Goal: Task Accomplishment & Management: Manage account settings

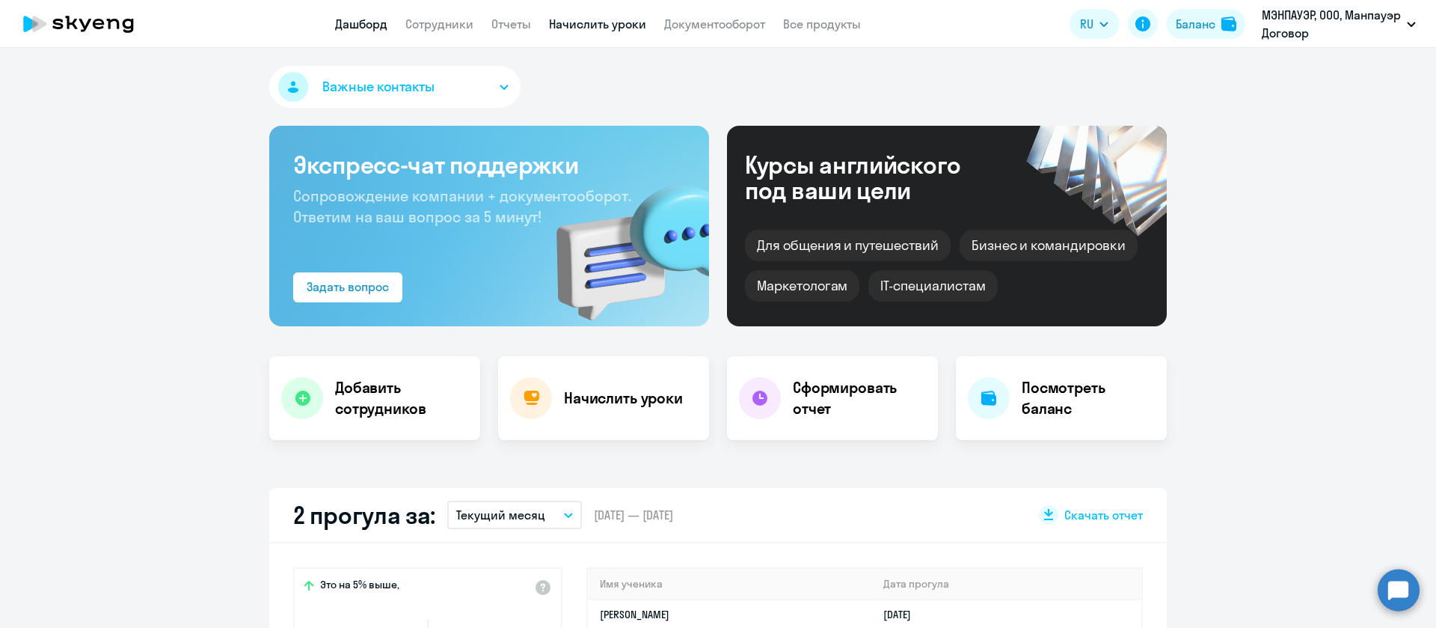
click at [588, 25] on link "Начислить уроки" at bounding box center [597, 23] width 97 height 15
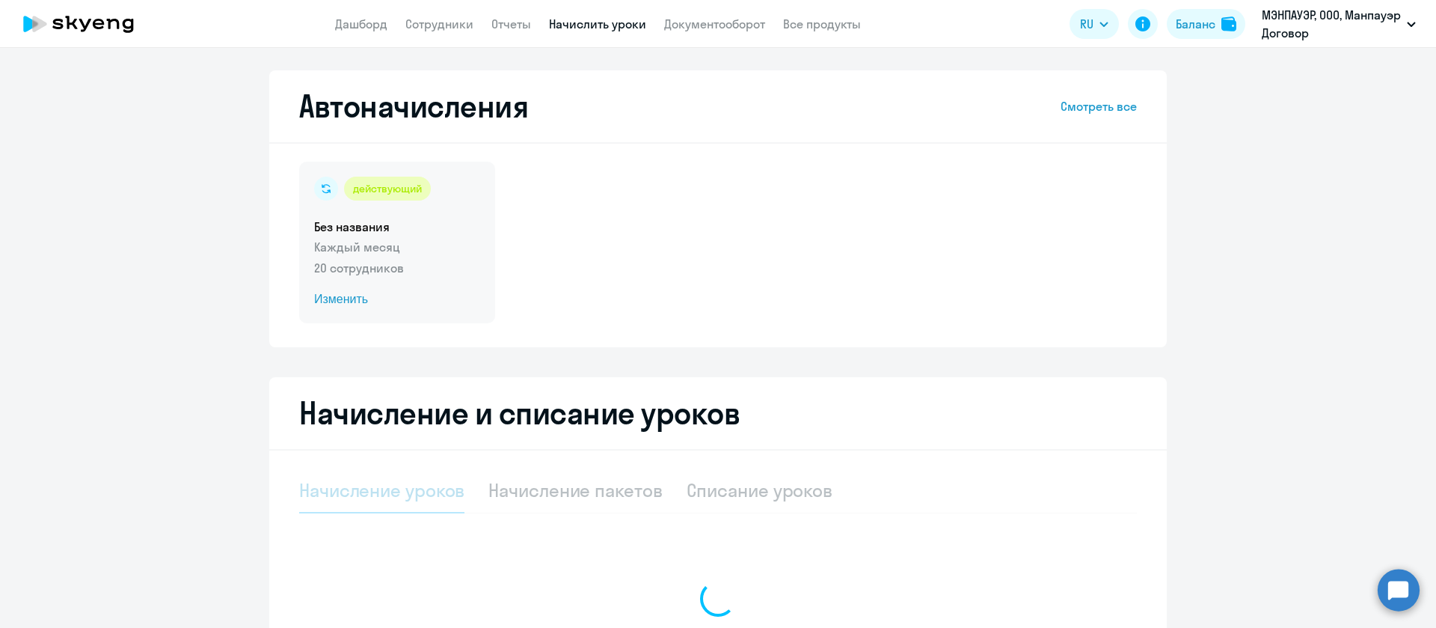
select select "10"
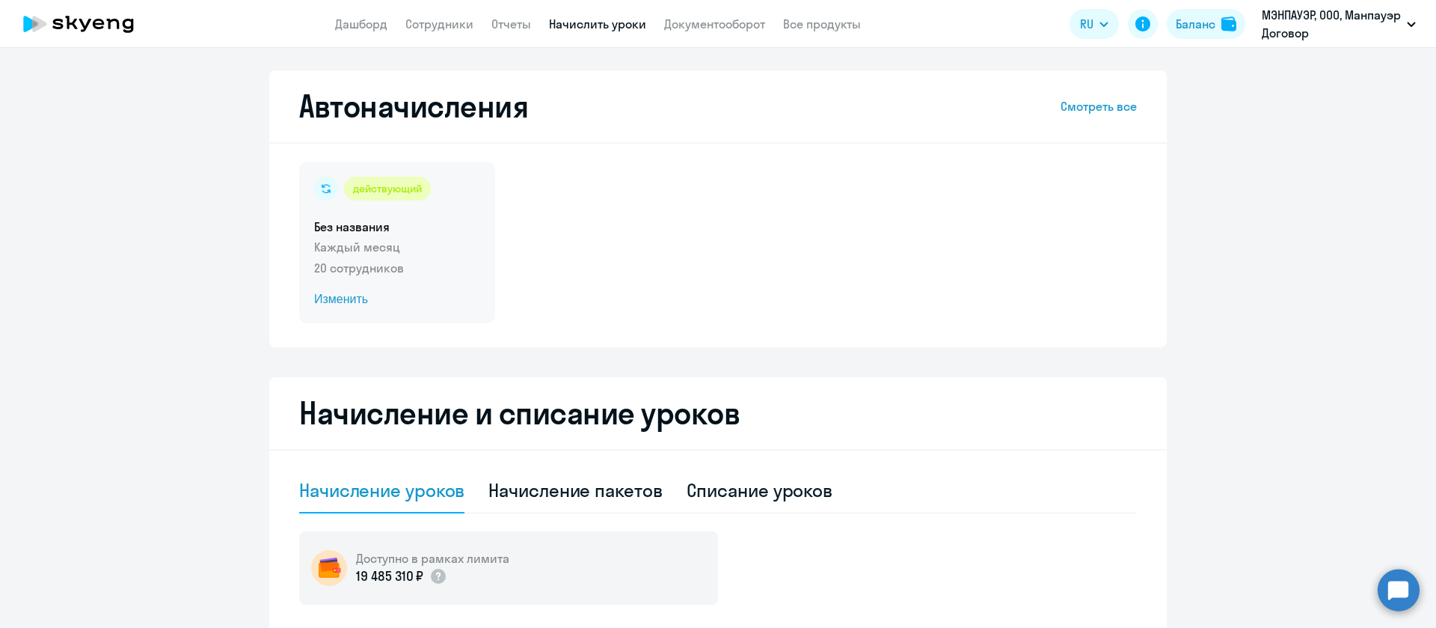
click at [342, 290] on span "Изменить" at bounding box center [397, 299] width 166 height 18
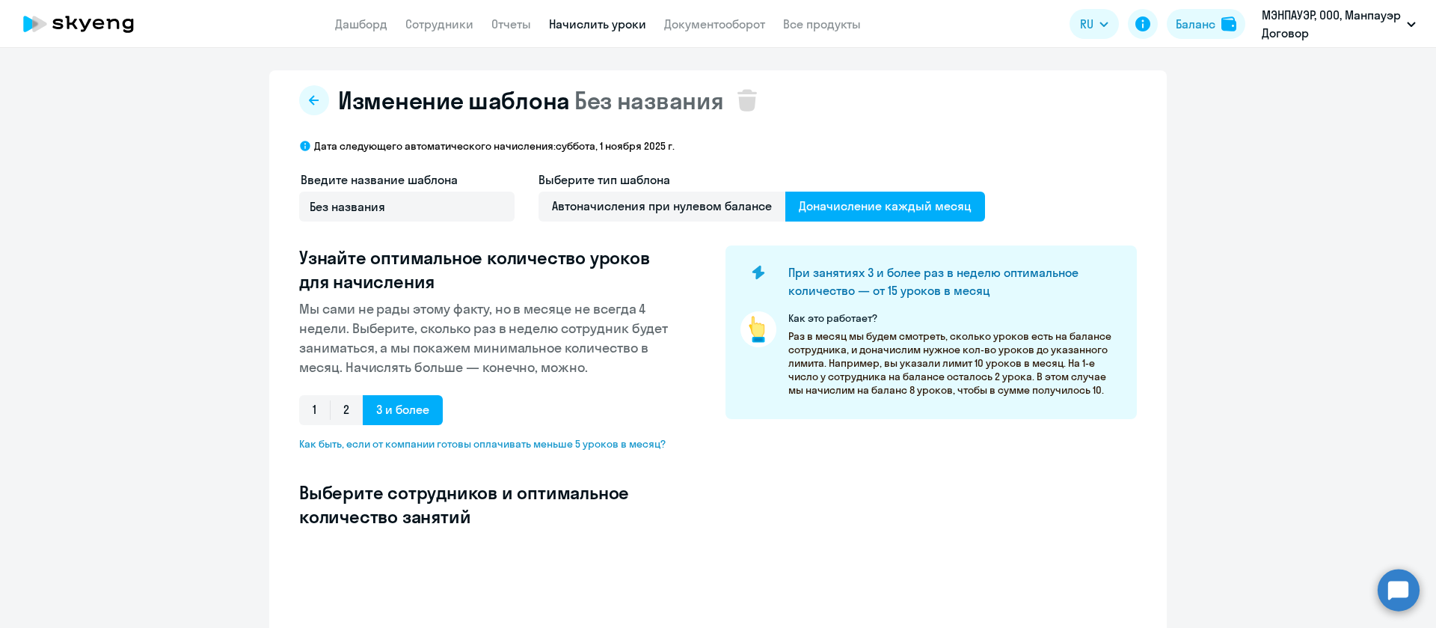
select select "10"
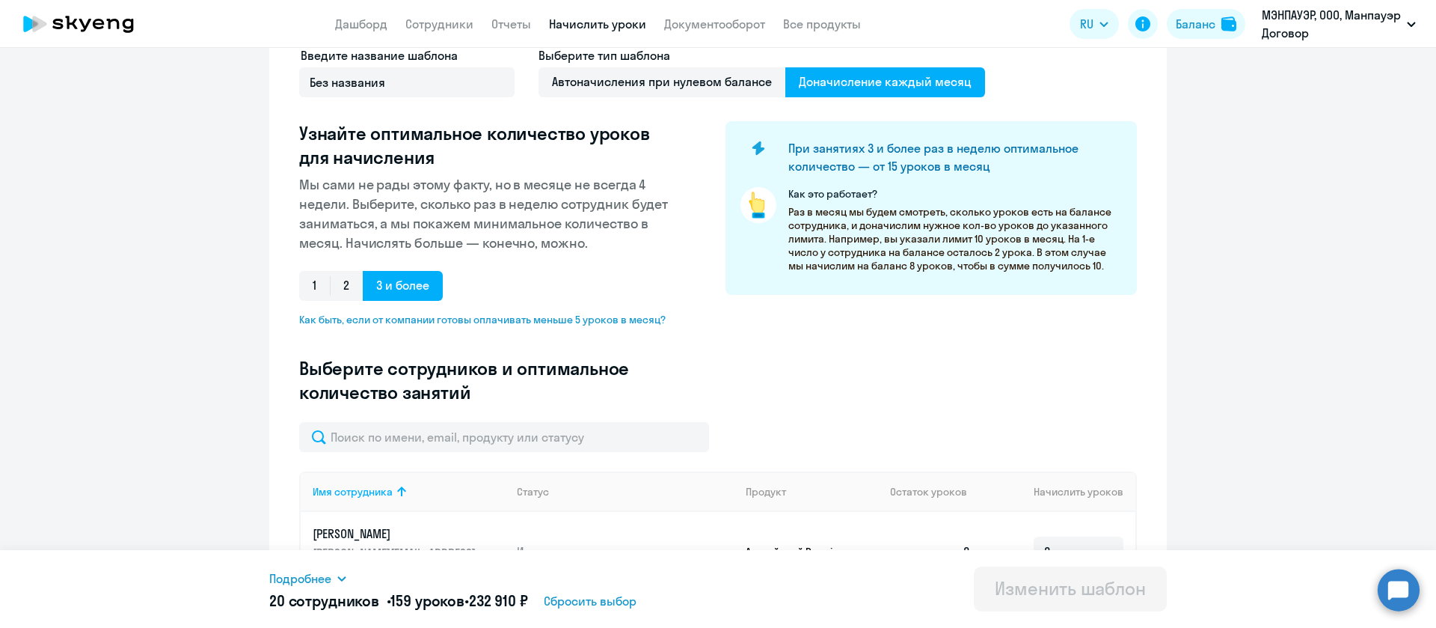
scroll to position [337, 0]
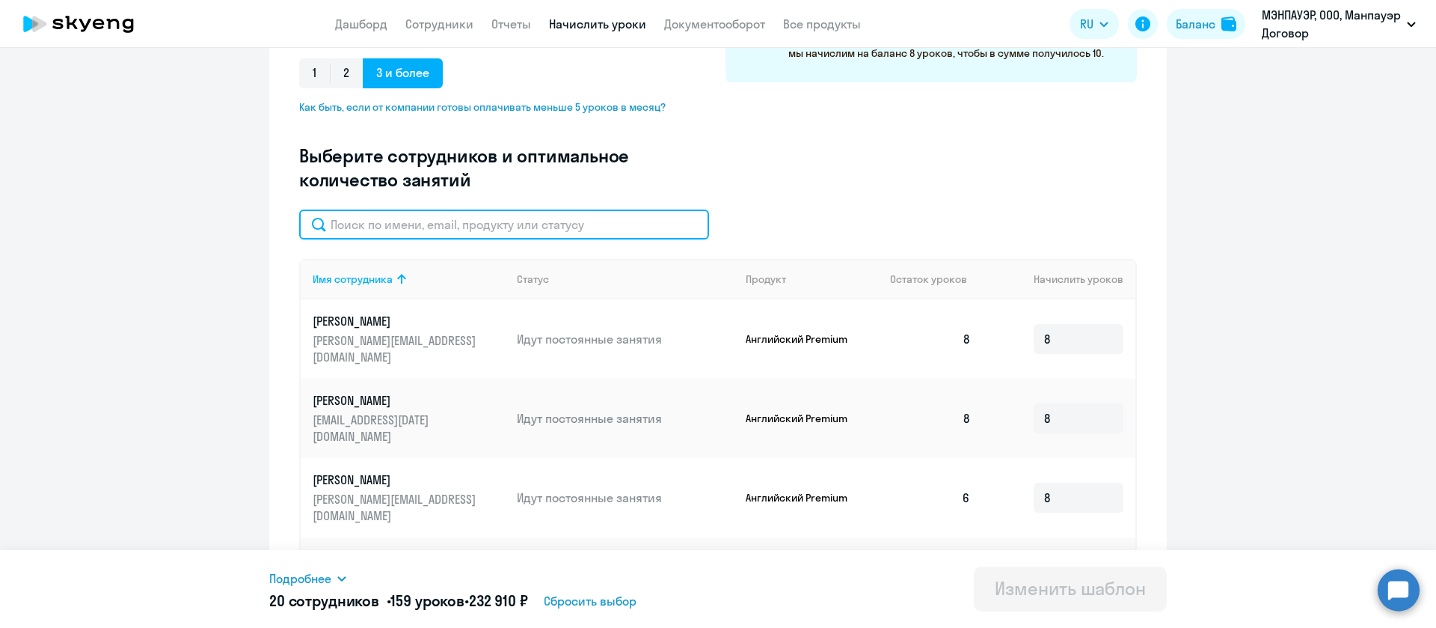
click at [465, 221] on input "text" at bounding box center [504, 224] width 410 height 30
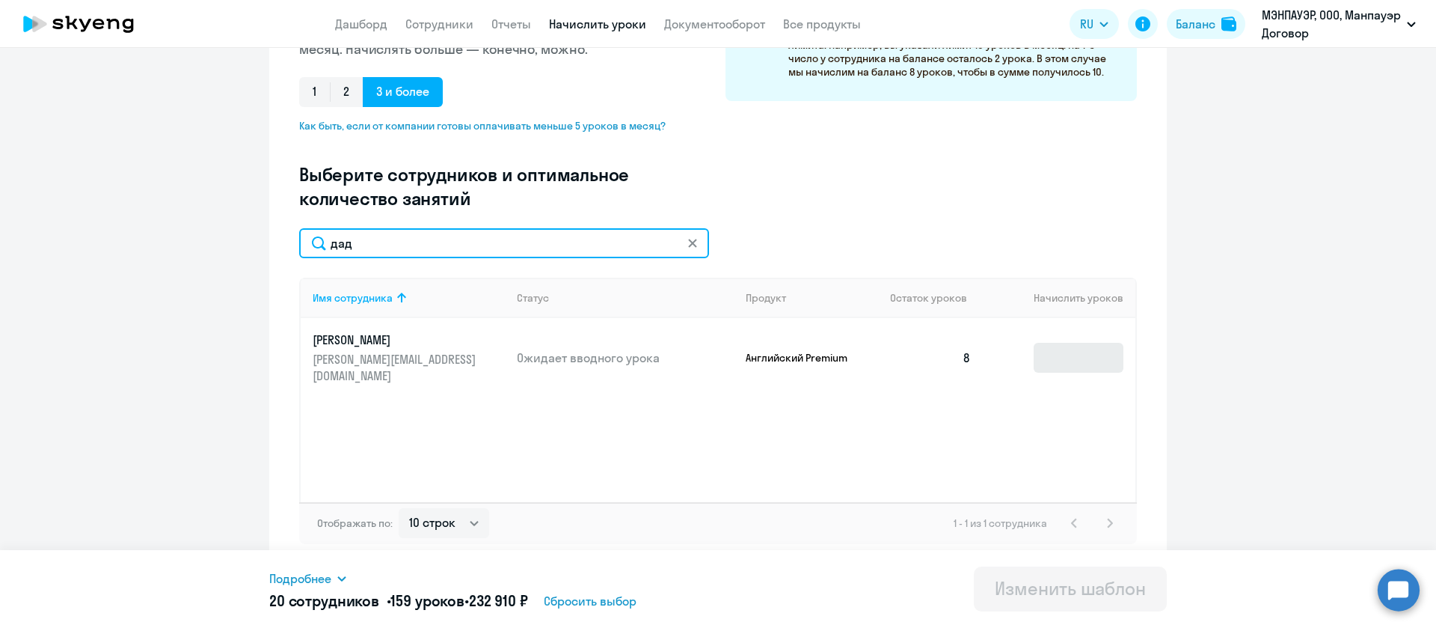
type input "дад"
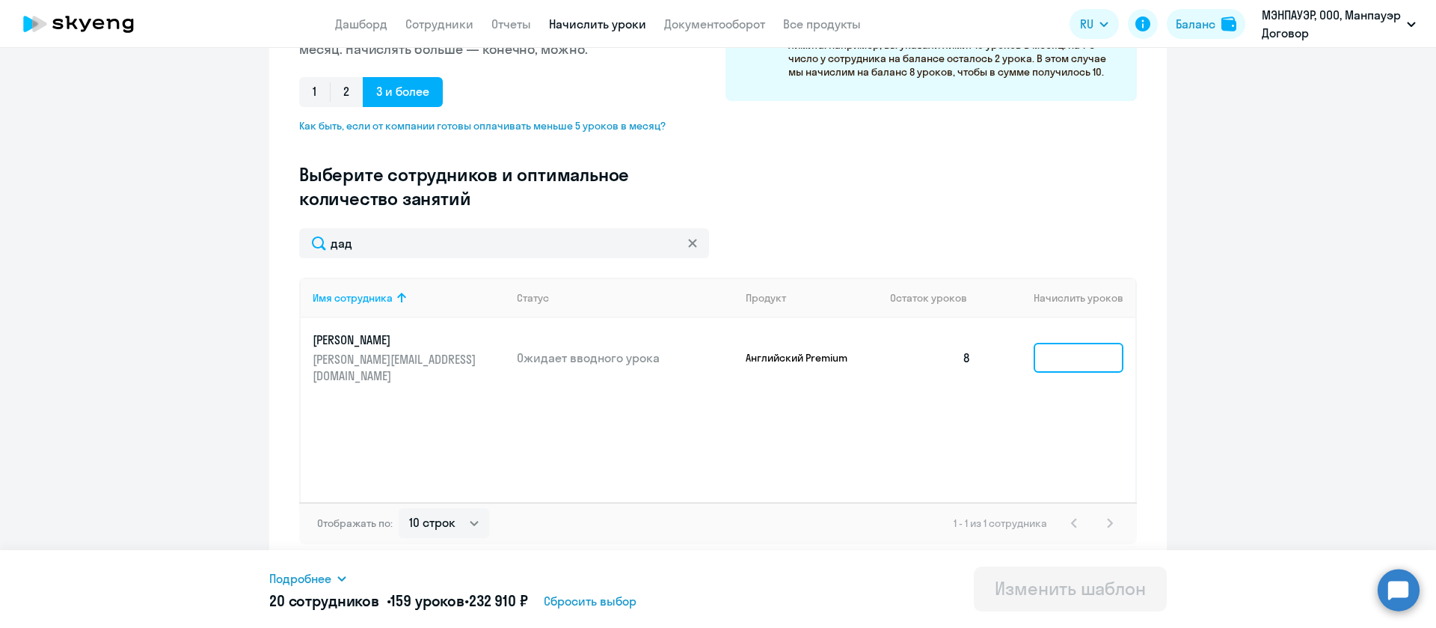
click at [1082, 349] on input at bounding box center [1079, 358] width 90 height 30
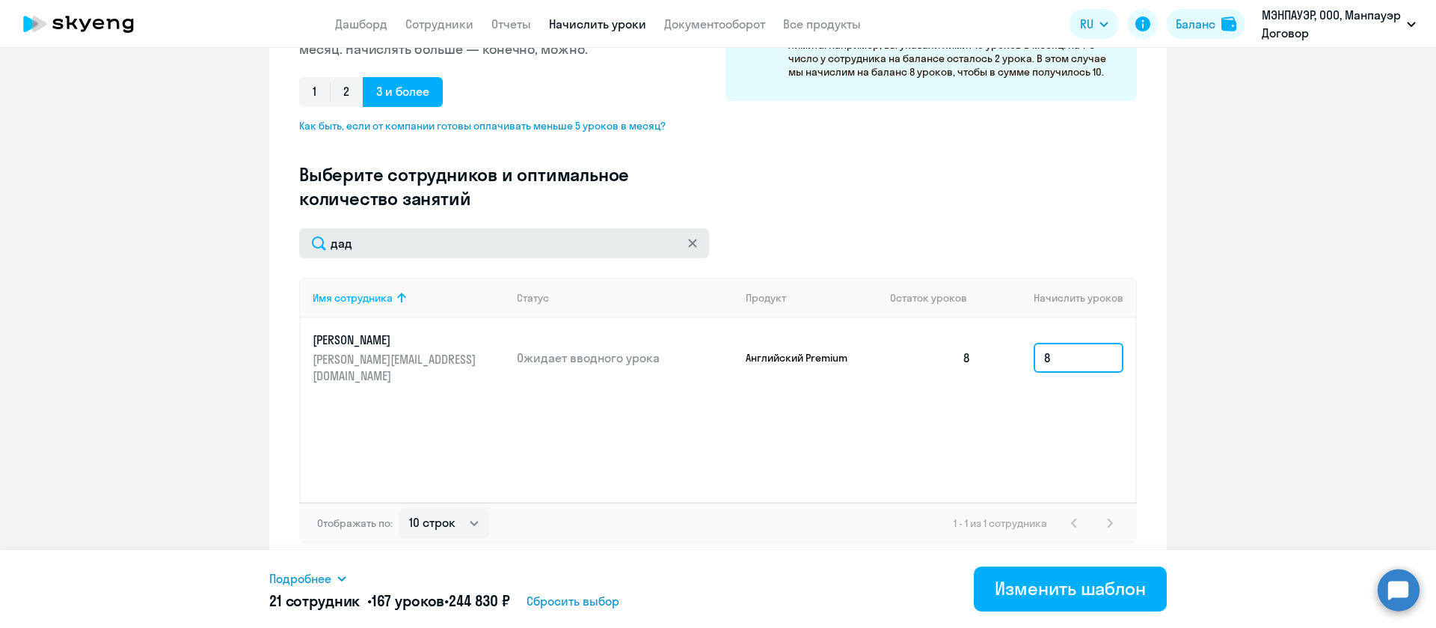
type input "8"
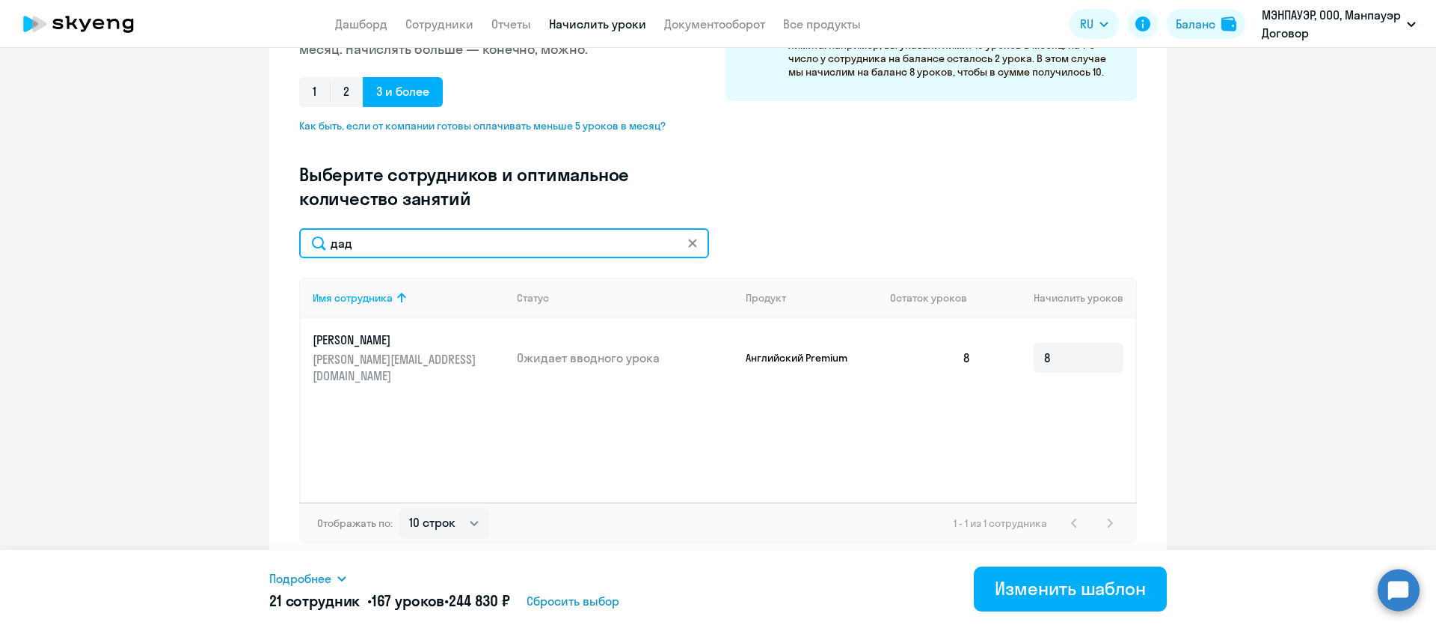
click at [501, 235] on input "дад" at bounding box center [504, 243] width 410 height 30
type input "ваньо"
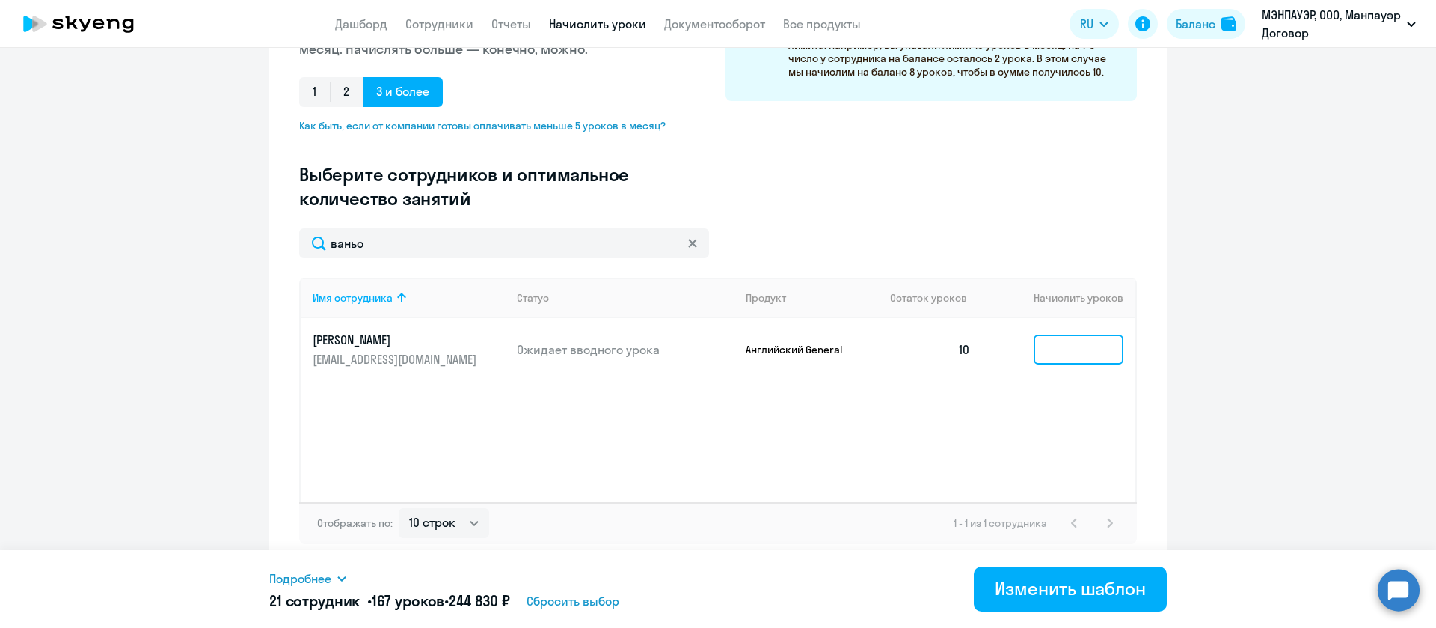
click at [1042, 353] on input at bounding box center [1079, 349] width 90 height 30
type input "10"
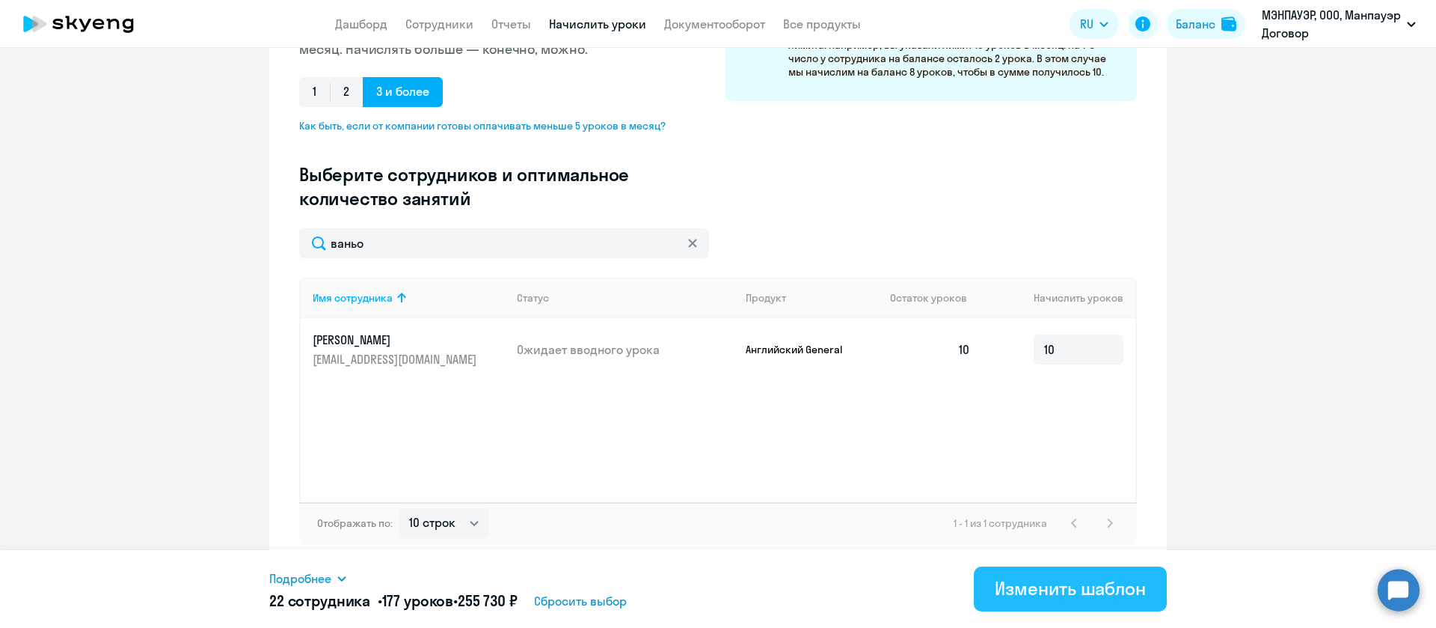
click at [1116, 596] on div "Изменить шаблон" at bounding box center [1070, 588] width 151 height 24
